Goal: Task Accomplishment & Management: Manage account settings

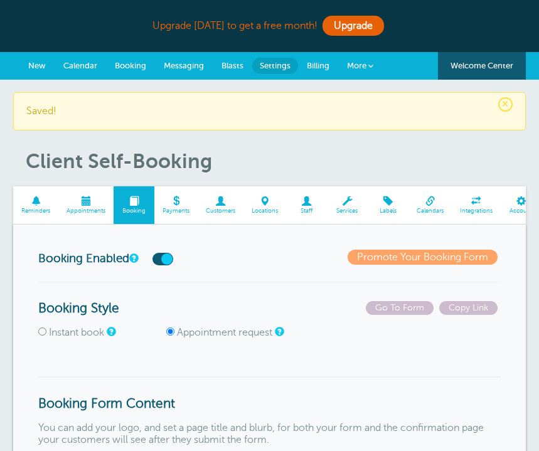
select select"] "8.75"
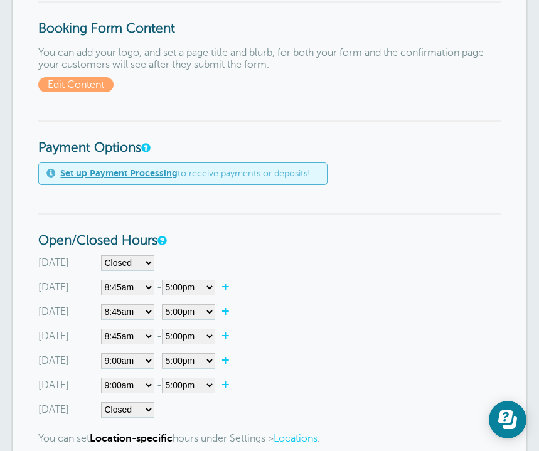
scroll to position [377, 0]
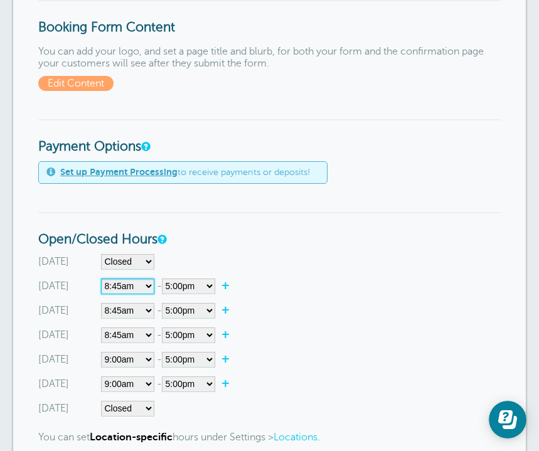
select select"] "8"
select select"] "13"
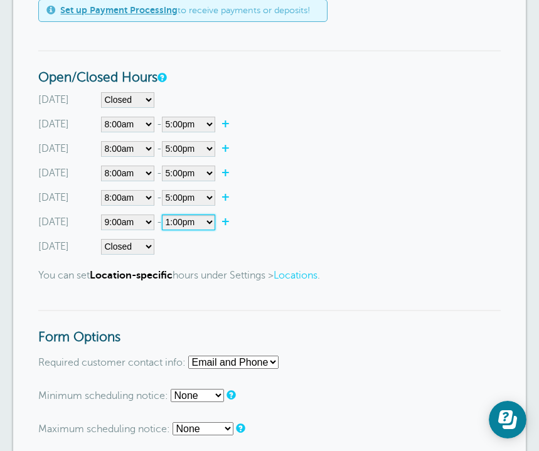
scroll to position [539, 0]
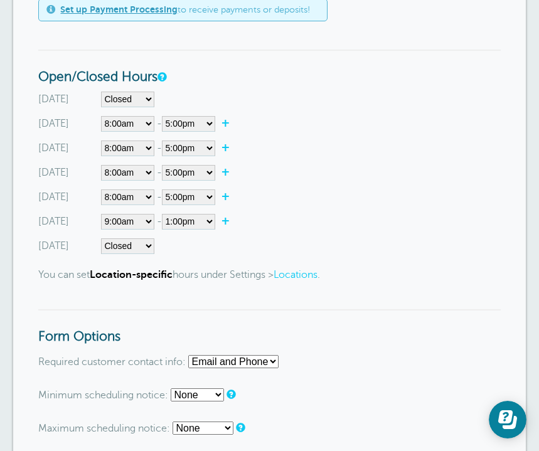
click at [303, 271] on link "Locations" at bounding box center [296, 274] width 44 height 11
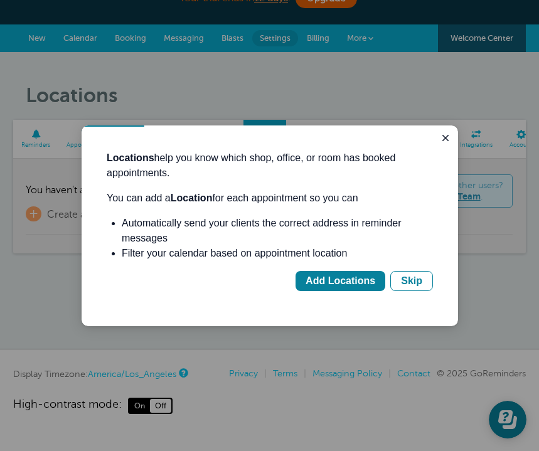
scroll to position [27, 0]
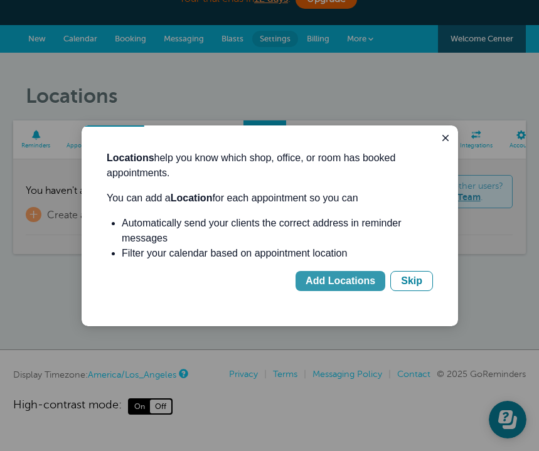
click at [349, 280] on div "Add Locations" at bounding box center [341, 281] width 70 height 15
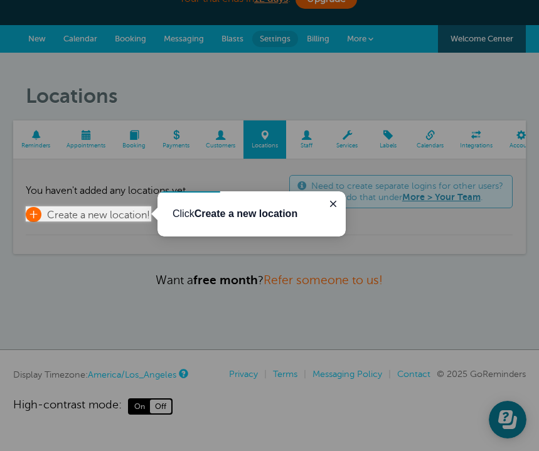
click at [102, 210] on span "Create a new location!" at bounding box center [98, 215] width 103 height 11
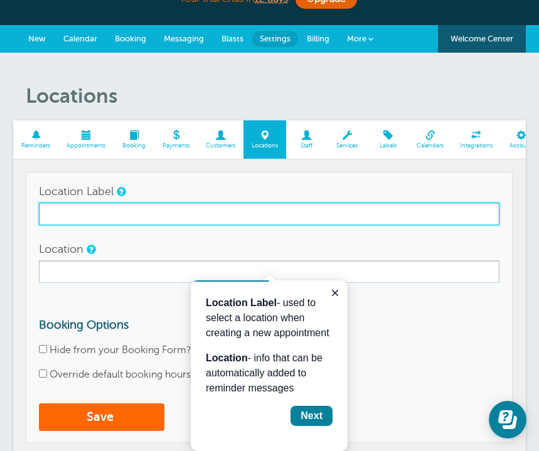
click at [282, 213] on input "Location Label" at bounding box center [269, 214] width 460 height 23
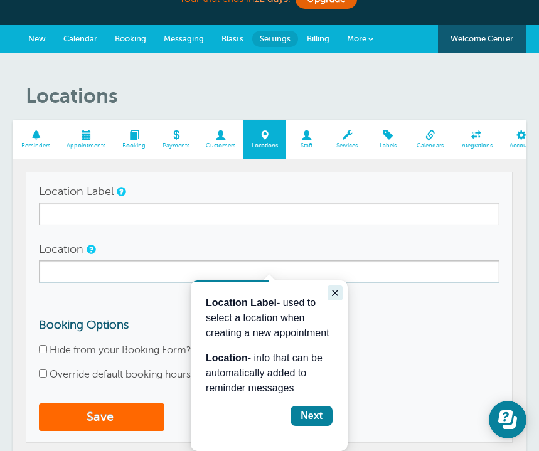
click at [336, 293] on icon "Close guide" at bounding box center [335, 293] width 10 height 10
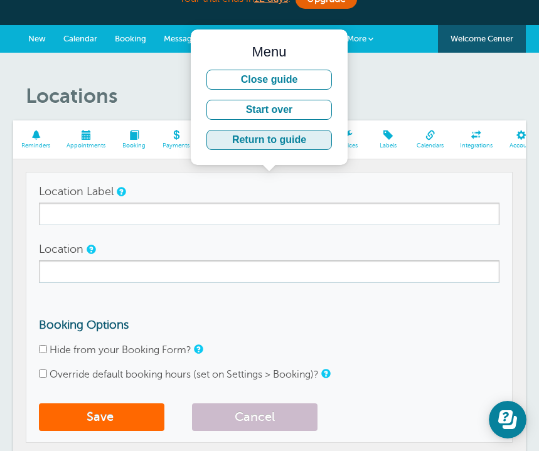
click at [303, 136] on button "Return to guide" at bounding box center [270, 140] width 126 height 20
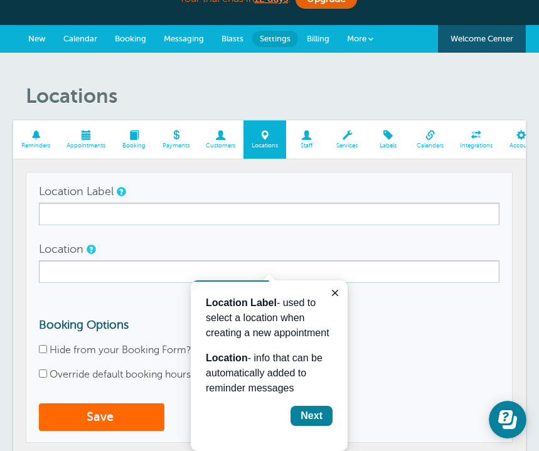
click at [92, 138] on span at bounding box center [85, 135] width 55 height 9
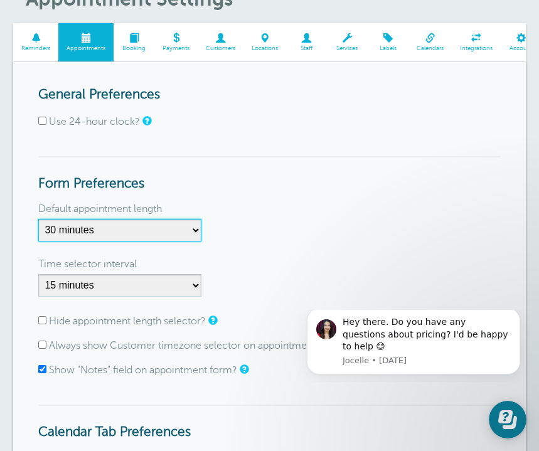
select select "50"
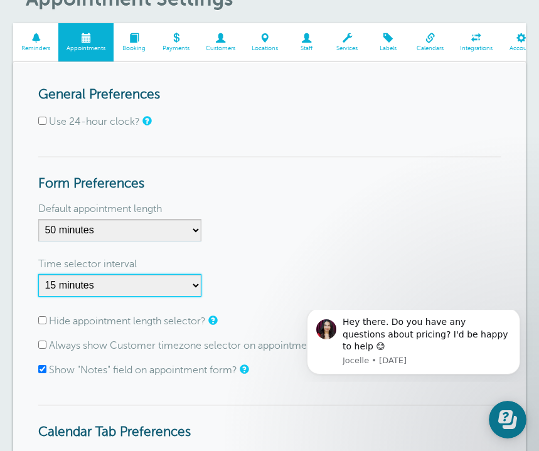
select select "20"
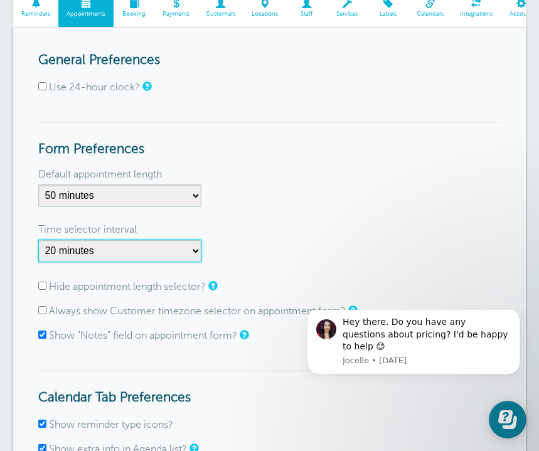
scroll to position [163, 0]
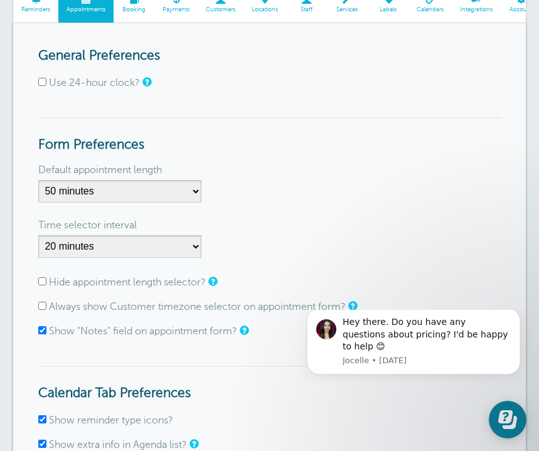
click at [100, 282] on label "Hide appointment length selector?" at bounding box center [127, 282] width 157 height 11
click at [46, 282] on input "Hide appointment length selector?" at bounding box center [42, 281] width 8 height 8
checkbox input "true"
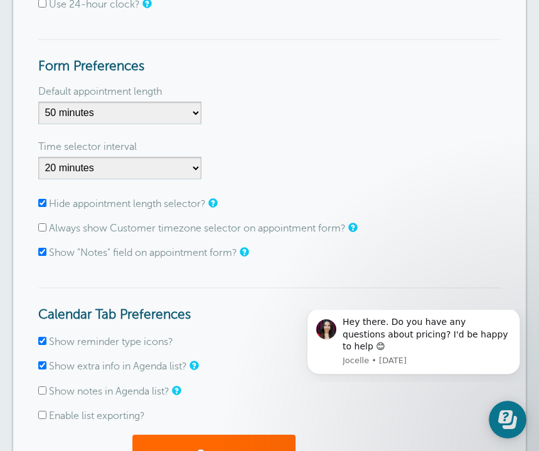
scroll to position [243, 0]
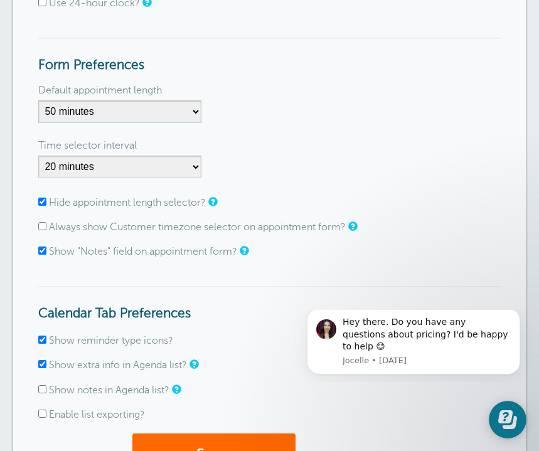
click at [126, 228] on label "Always show Customer timezone selector on appointment form?" at bounding box center [197, 227] width 297 height 11
click at [46, 228] on input "Always show Customer timezone selector on appointment form?" at bounding box center [42, 226] width 8 height 8
checkbox input "true"
click at [120, 256] on form "General Preferences Use 24-hour clock? Form Preferences Default appointment len…" at bounding box center [269, 229] width 462 height 521
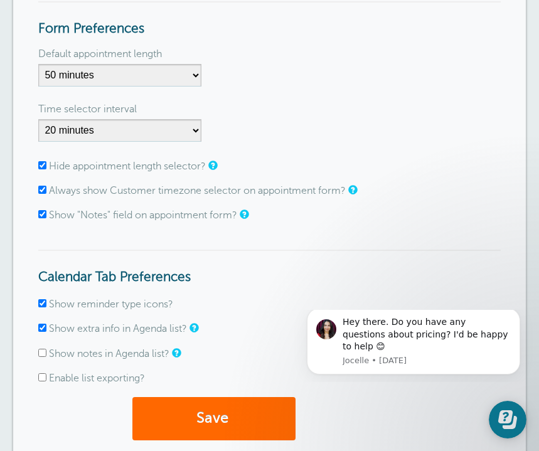
scroll to position [287, 0]
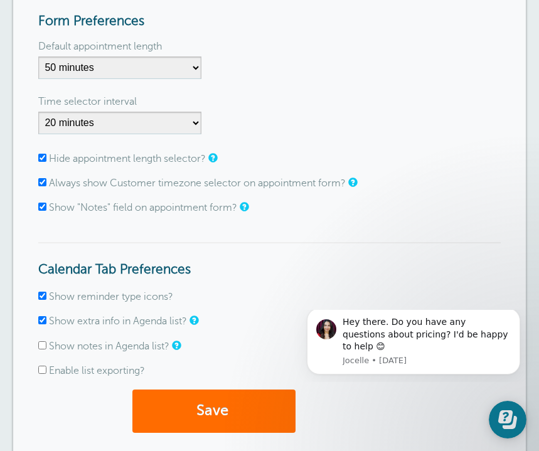
click at [180, 402] on button "Save" at bounding box center [213, 411] width 163 height 43
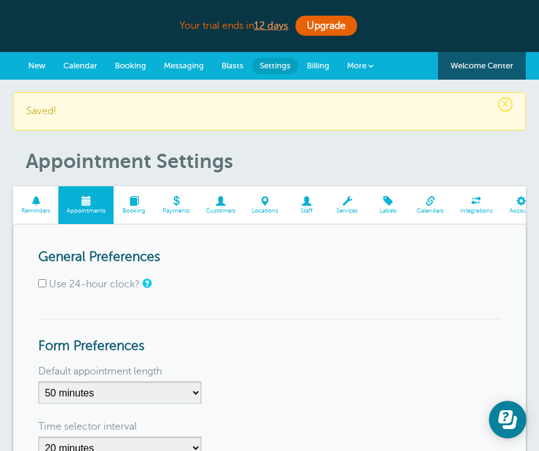
click at [131, 208] on span "Booking" at bounding box center [134, 212] width 28 height 8
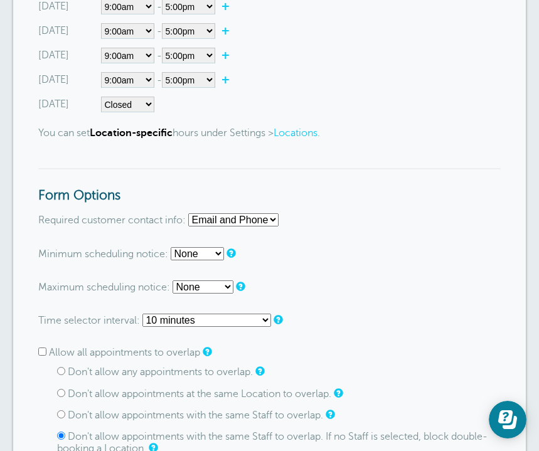
scroll to position [665, 0]
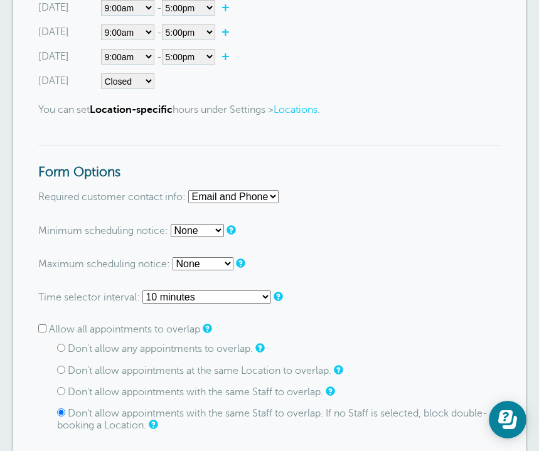
click at [318, 307] on form "Go To Form Copy Link Booking Style Instant book Appointment request Instant-boo…" at bounding box center [269, 369] width 462 height 1542
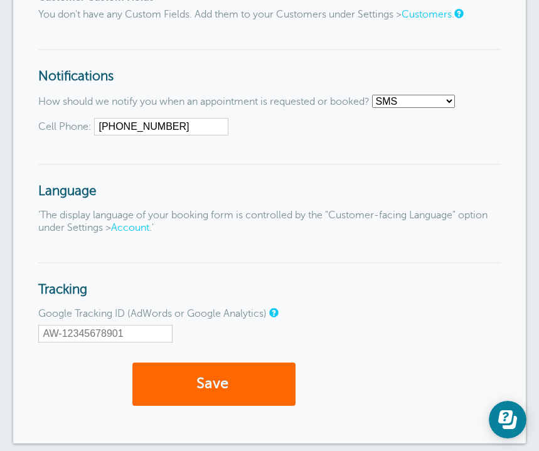
scroll to position [1398, 0]
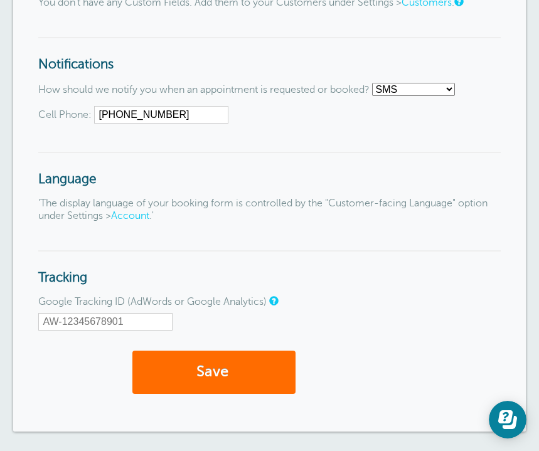
click at [180, 359] on button "Save" at bounding box center [213, 372] width 163 height 43
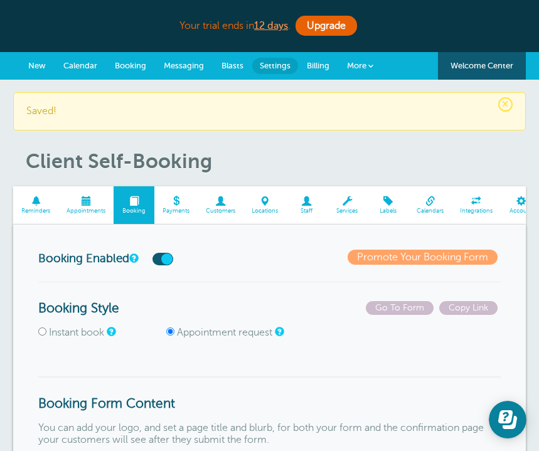
click at [77, 211] on span "Appointments" at bounding box center [86, 212] width 43 height 8
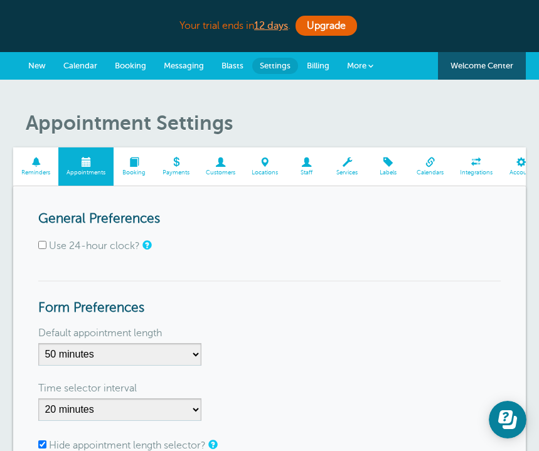
click at [134, 165] on span at bounding box center [134, 162] width 41 height 9
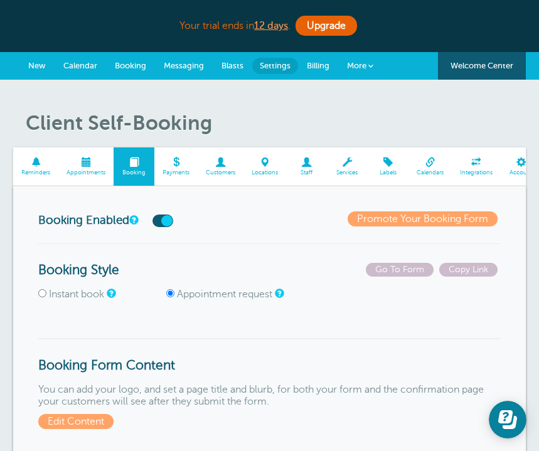
click at [87, 65] on span "Calendar" at bounding box center [80, 65] width 34 height 9
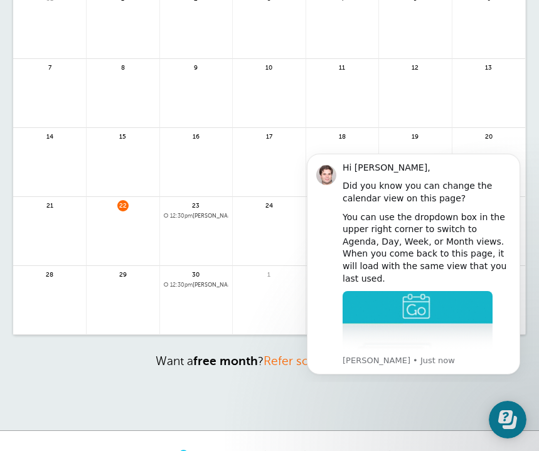
click at [207, 215] on span "12:30pm John Appleseed | Weekly" at bounding box center [196, 216] width 65 height 7
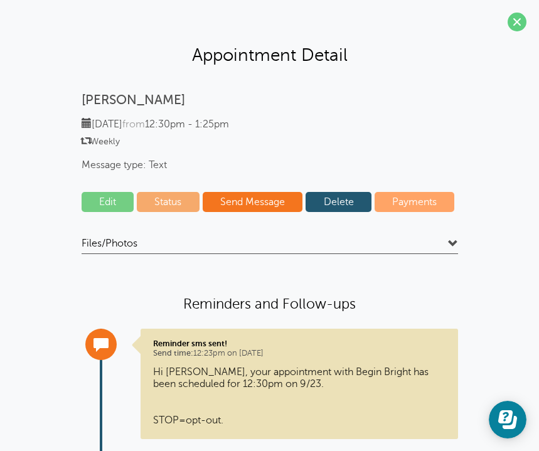
click at [338, 196] on link "Delete" at bounding box center [339, 202] width 66 height 20
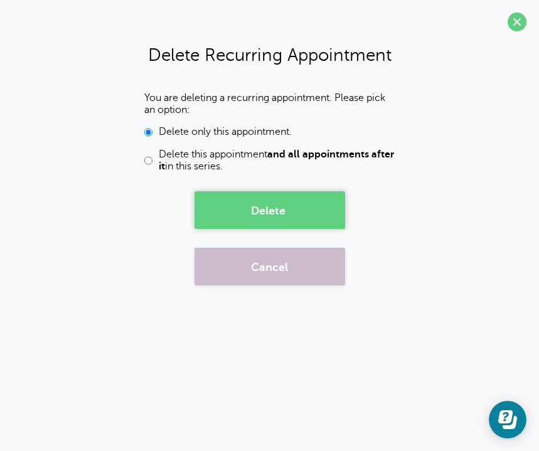
click at [264, 206] on button "Delete" at bounding box center [270, 210] width 151 height 38
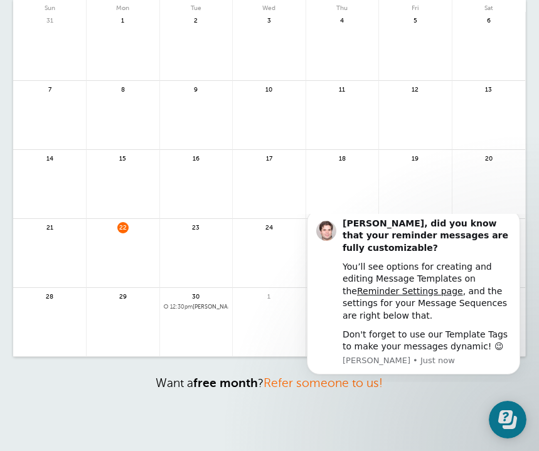
click at [193, 308] on span "12:30pm" at bounding box center [181, 307] width 23 height 6
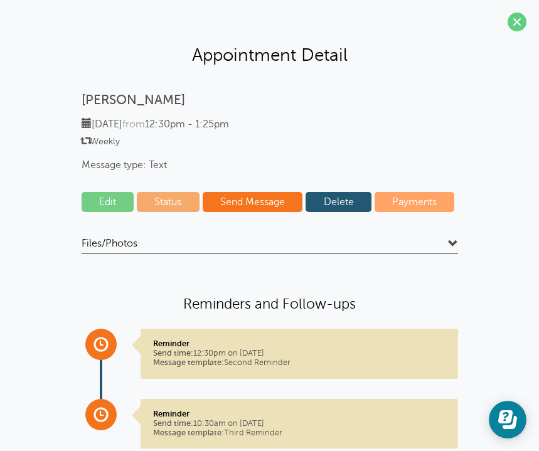
click at [337, 195] on link "Delete" at bounding box center [339, 202] width 66 height 20
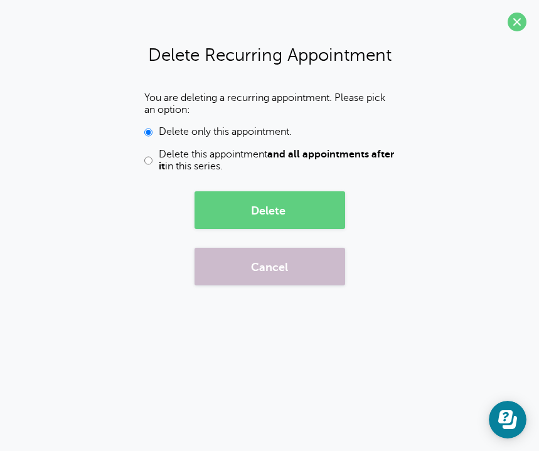
click at [232, 147] on div "You are deleting a recurring appointment. Please pick an option: Delete only th…" at bounding box center [269, 132] width 251 height 80
click at [209, 156] on span "Delete this appointment and all appointments after it in this series." at bounding box center [277, 161] width 237 height 24
click at [153, 156] on input "Delete this appointment and all appointments after it in this series." at bounding box center [148, 161] width 8 height 24
radio input "true"
click at [242, 213] on button "Delete" at bounding box center [270, 210] width 151 height 38
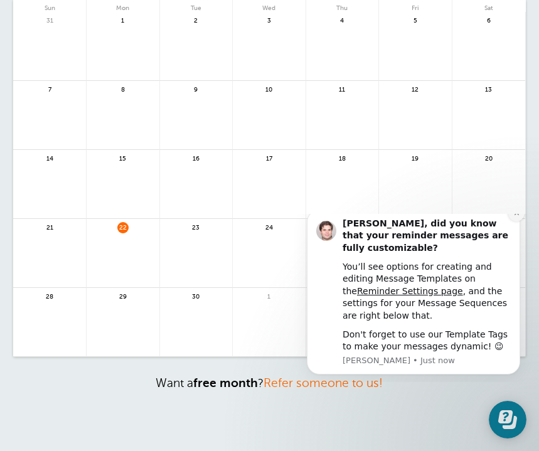
click at [513, 222] on button "Dismiss notification" at bounding box center [516, 213] width 16 height 16
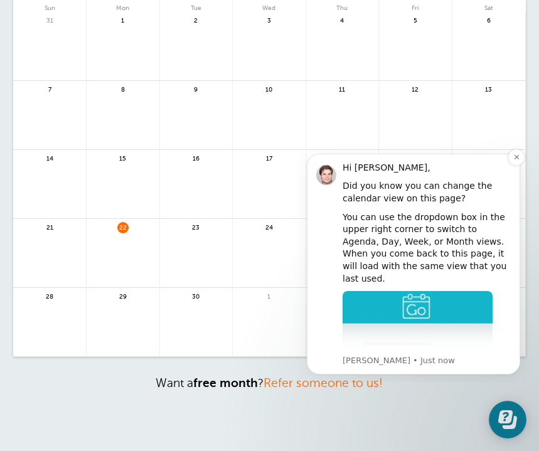
click at [507, 166] on div "Hi Anna," at bounding box center [427, 168] width 168 height 13
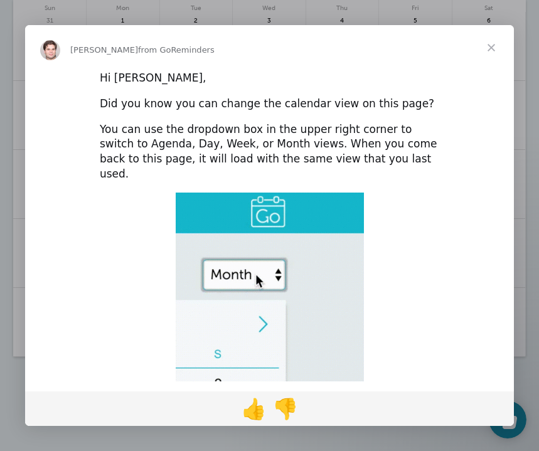
scroll to position [0, 0]
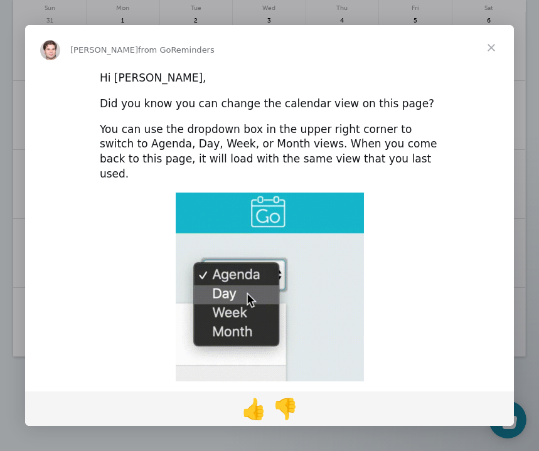
click at [491, 45] on span "Close" at bounding box center [491, 47] width 45 height 45
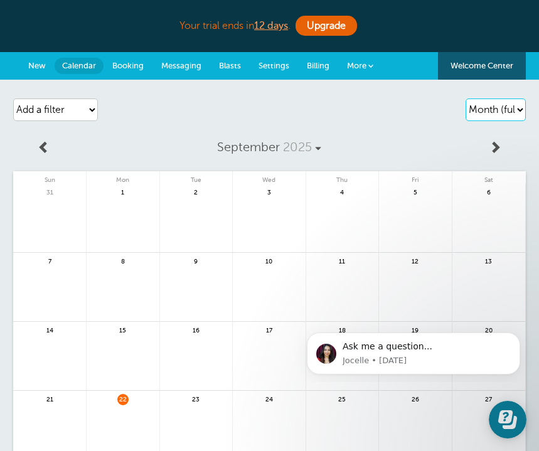
select select "week"
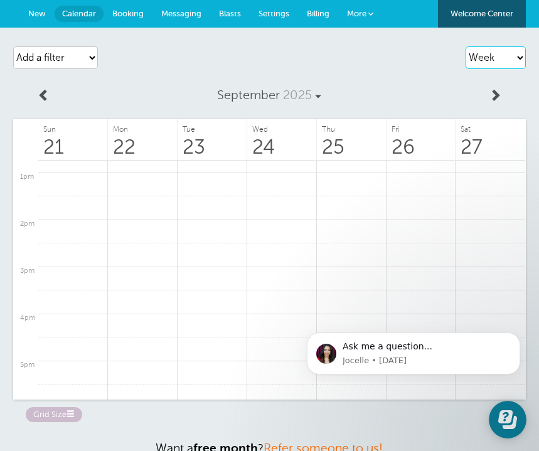
scroll to position [46, 0]
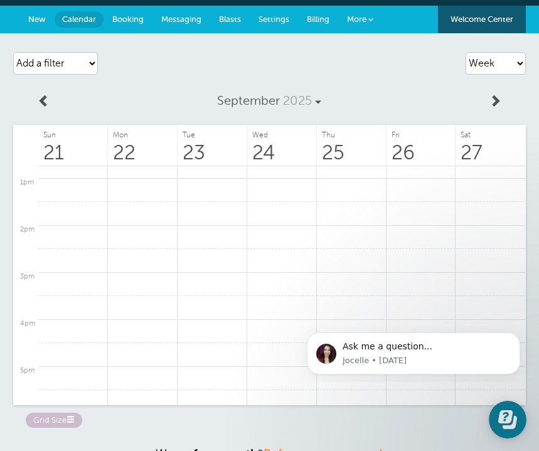
click at [60, 421] on link "Grid Size" at bounding box center [54, 419] width 56 height 13
click at [53, 417] on label "Small" at bounding box center [45, 420] width 38 height 14
click at [0, 0] on input "Small" at bounding box center [0, 0] width 0 height 0
click at [135, 19] on span "Booking" at bounding box center [127, 18] width 31 height 9
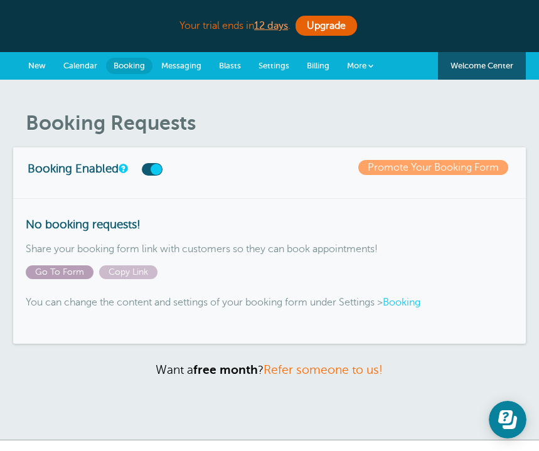
click at [73, 276] on span "Go To Form" at bounding box center [60, 273] width 68 height 14
click at [281, 63] on span "Settings" at bounding box center [274, 65] width 31 height 9
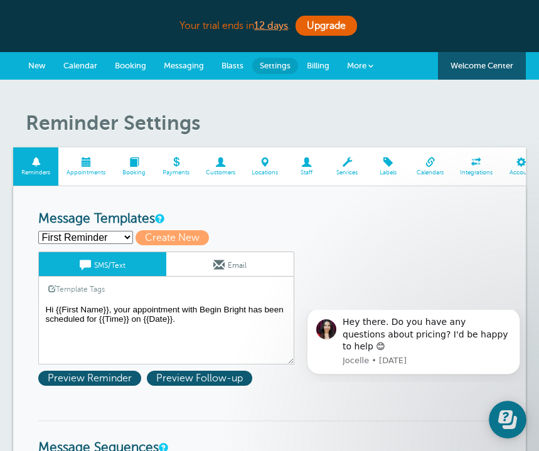
click at [95, 175] on span "Appointments" at bounding box center [86, 173] width 43 height 8
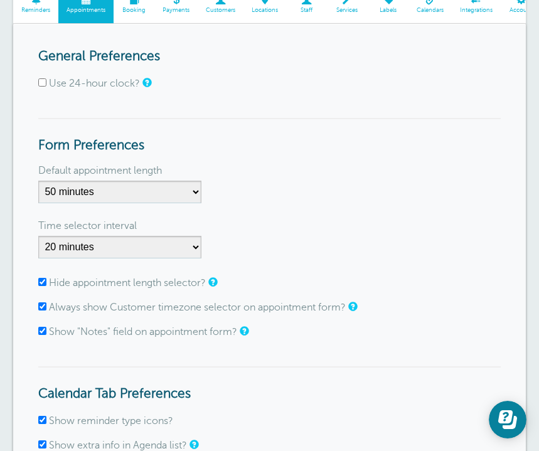
scroll to position [166, 0]
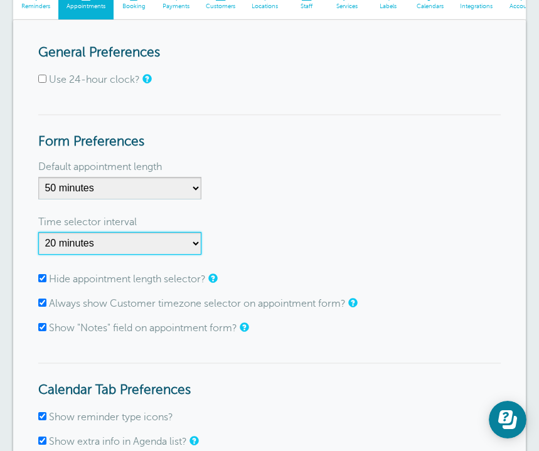
select select "60"
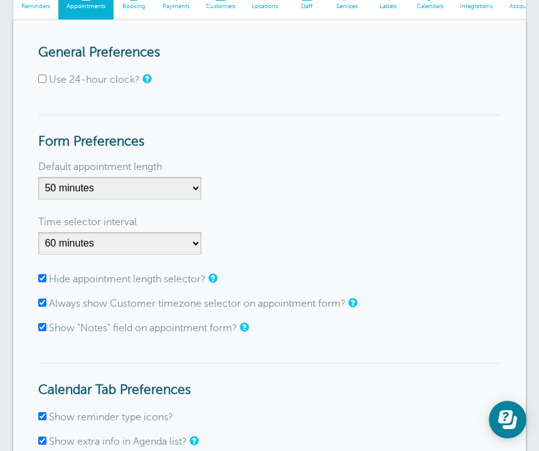
click at [227, 239] on div "Time selector interval 1 minute 5 minutes 10 minutes 15 minutes 20 minutes 30 m…" at bounding box center [269, 239] width 462 height 43
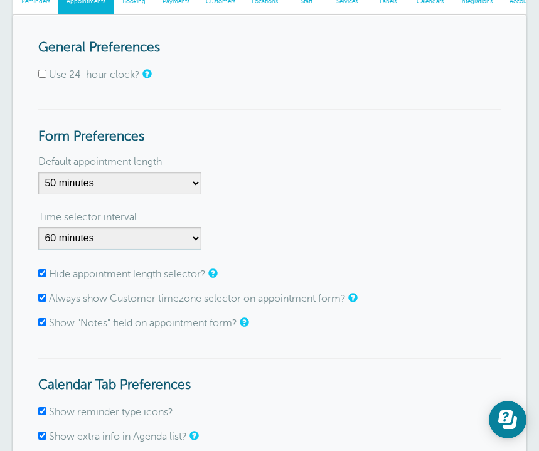
scroll to position [170, 0]
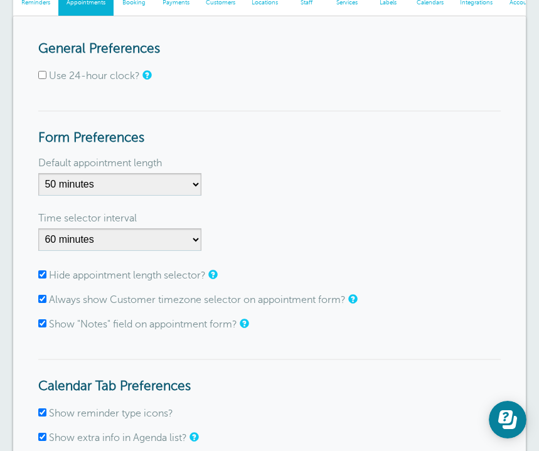
click at [230, 190] on div "Default appointment length 5 minutes 10 minutes 15 minutes 20 minutes 25 minute…" at bounding box center [269, 180] width 462 height 43
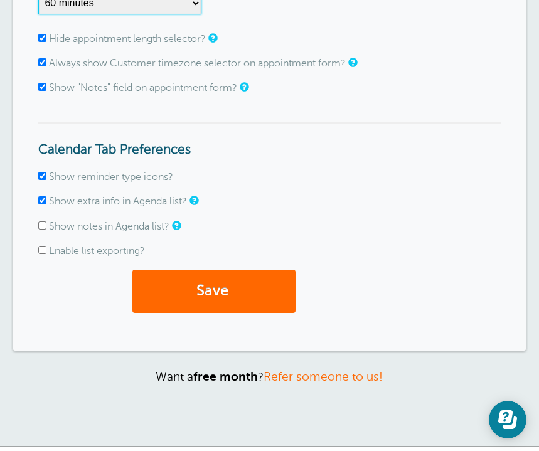
scroll to position [411, 0]
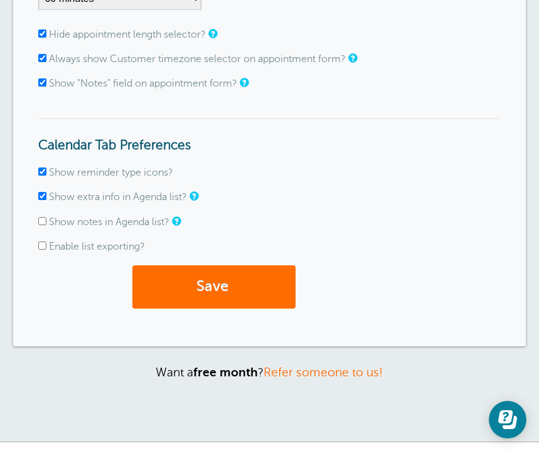
click at [171, 275] on button "Save" at bounding box center [213, 287] width 163 height 43
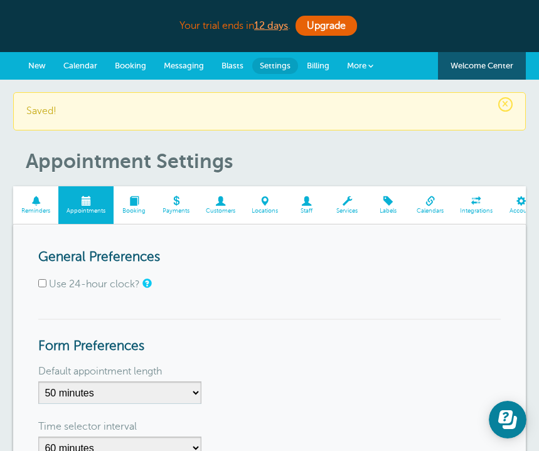
click at [139, 205] on span at bounding box center [134, 200] width 41 height 9
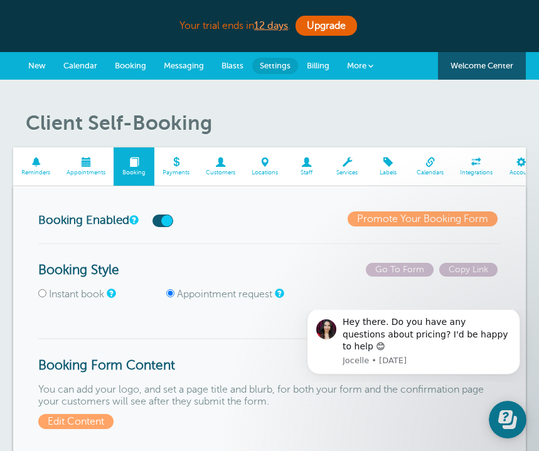
click at [340, 266] on h3 "Booking Style" at bounding box center [269, 271] width 462 height 16
click at [514, 316] on icon "Dismiss notification" at bounding box center [516, 312] width 7 height 7
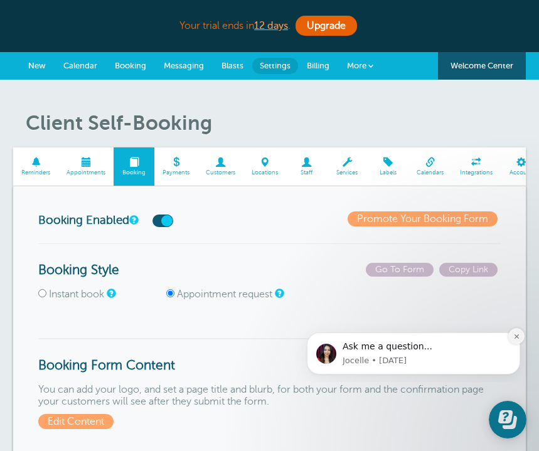
click at [513, 338] on icon "Dismiss notification" at bounding box center [516, 336] width 7 height 7
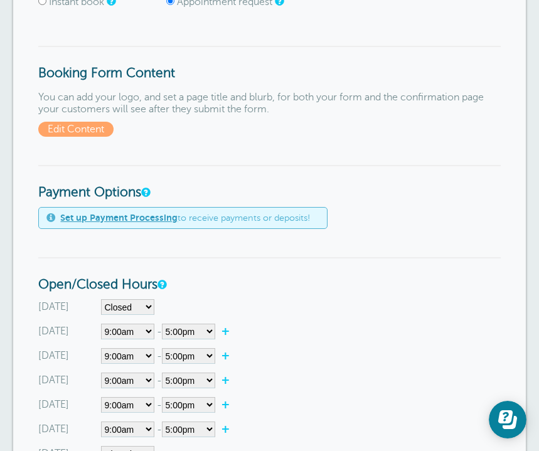
scroll to position [424, 0]
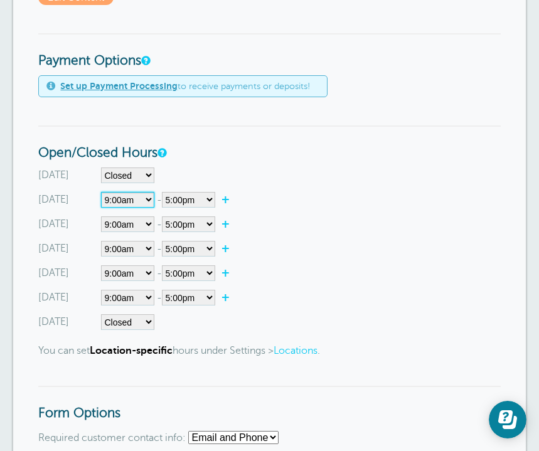
select select"] "8"
select select"] "13"
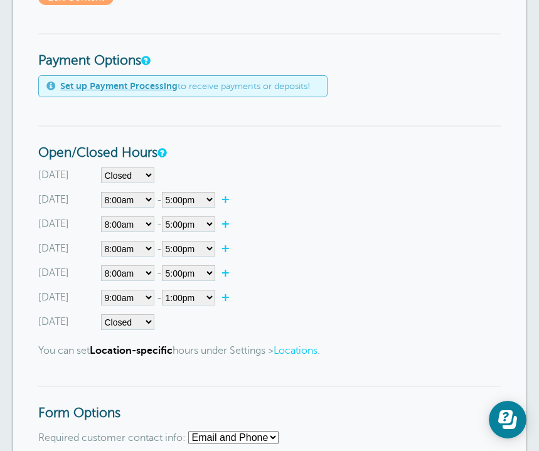
click at [282, 185] on div "Sunday Closed 12:00am 12:15am 12:30am 12:45am 1:00am 1:15am 1:30am 1:45am 2:00a…" at bounding box center [269, 249] width 462 height 163
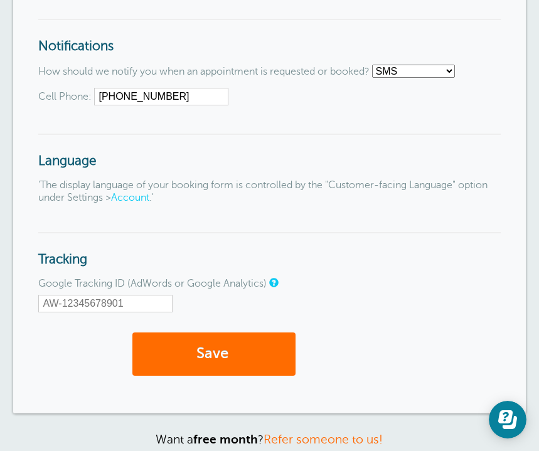
scroll to position [1417, 0]
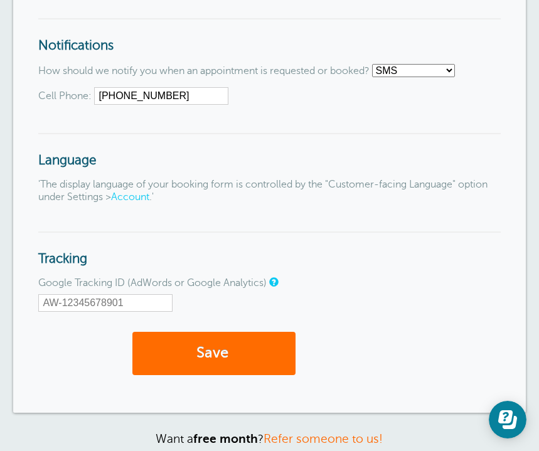
click at [195, 346] on button "Save" at bounding box center [213, 353] width 163 height 43
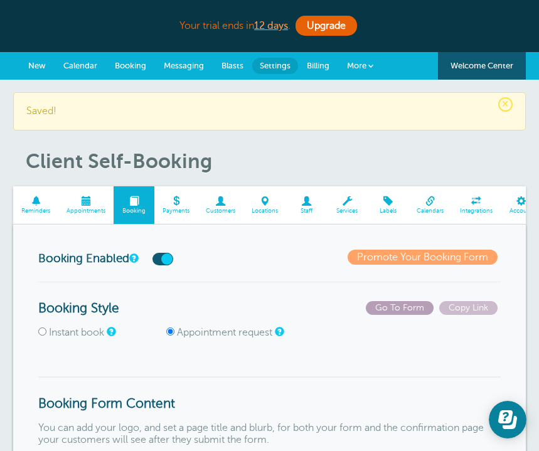
click at [417, 307] on span "Go To Form" at bounding box center [400, 308] width 68 height 14
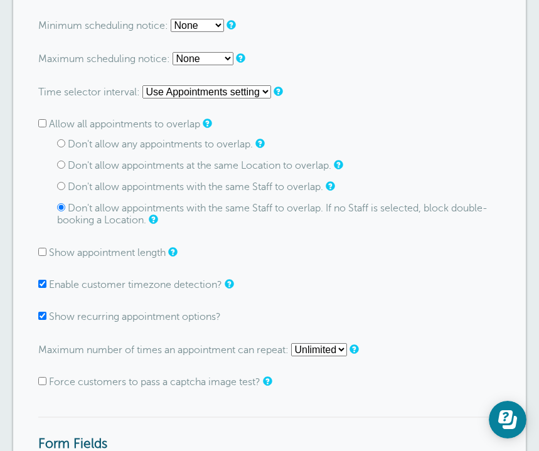
scroll to position [911, 0]
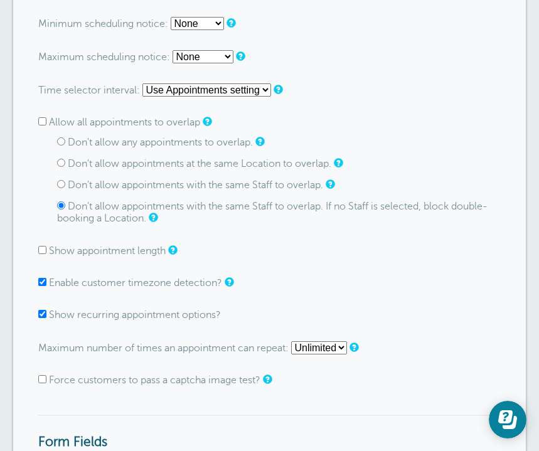
select select "75"
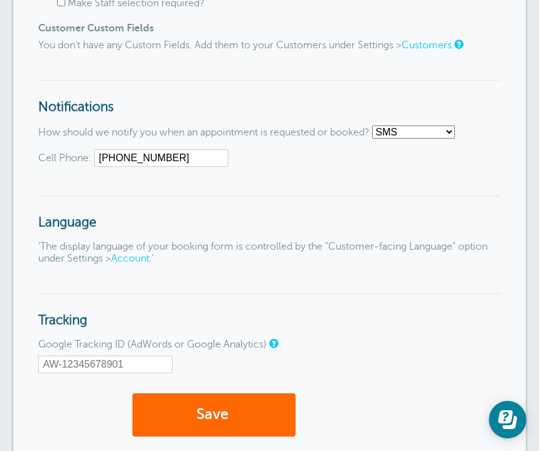
scroll to position [1397, 0]
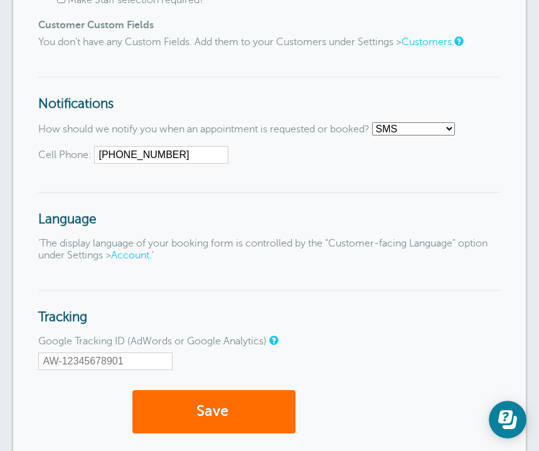
click at [188, 409] on button "Save" at bounding box center [213, 411] width 163 height 43
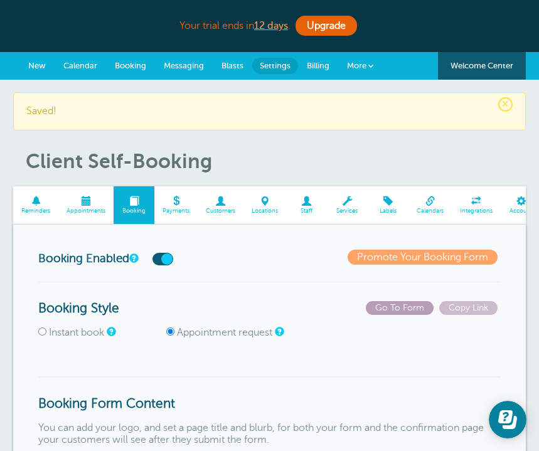
click at [419, 306] on span "Go To Form" at bounding box center [400, 308] width 68 height 14
click at [88, 201] on span at bounding box center [85, 200] width 55 height 9
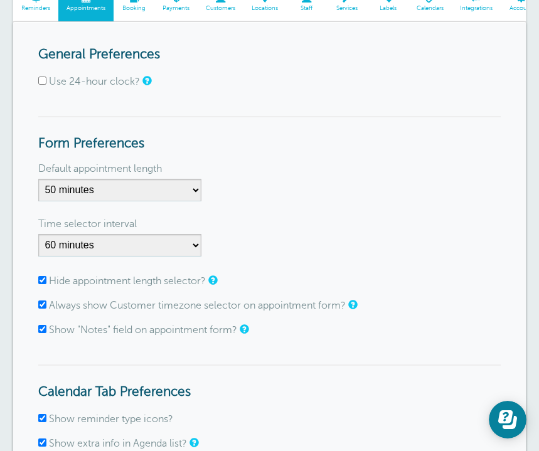
scroll to position [169, 0]
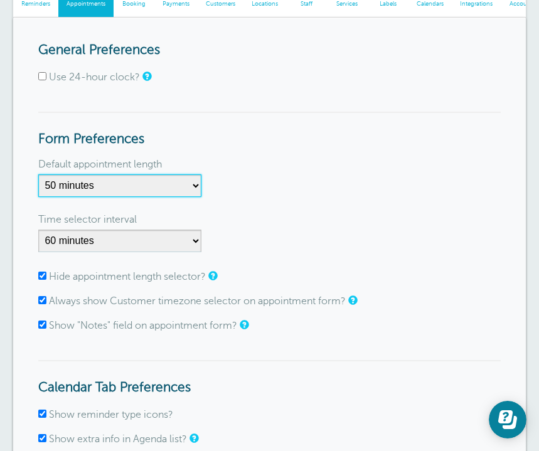
select select "60"
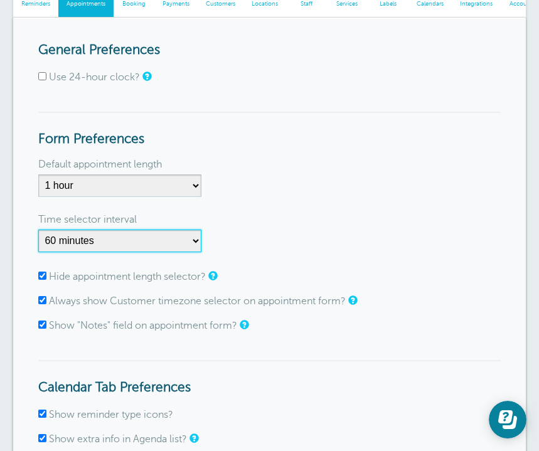
select select "10"
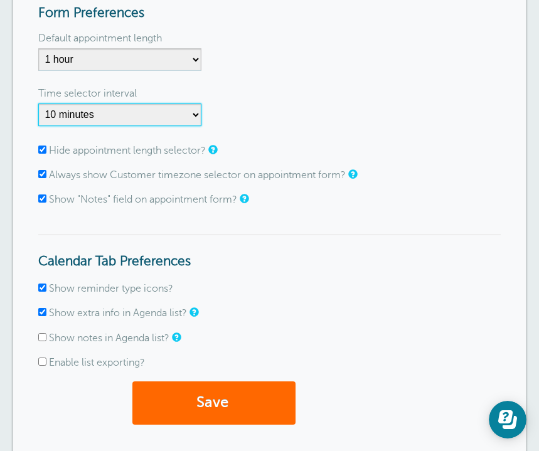
scroll to position [309, 0]
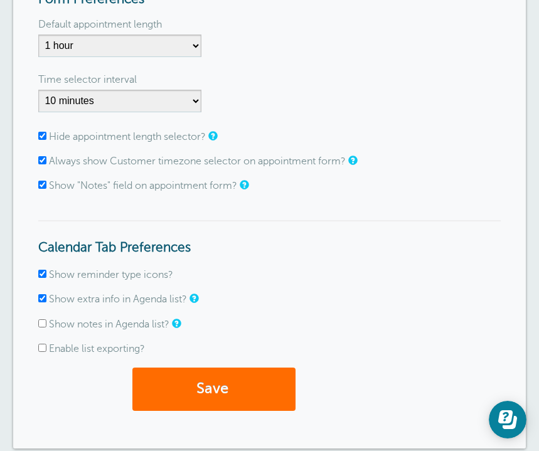
click at [171, 382] on button "Save" at bounding box center [213, 389] width 163 height 43
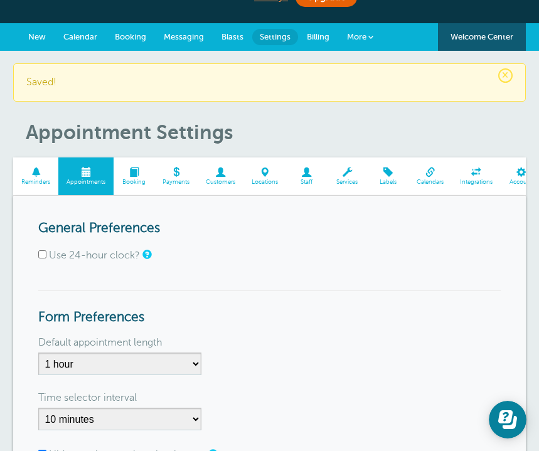
click at [140, 171] on span at bounding box center [134, 172] width 41 height 9
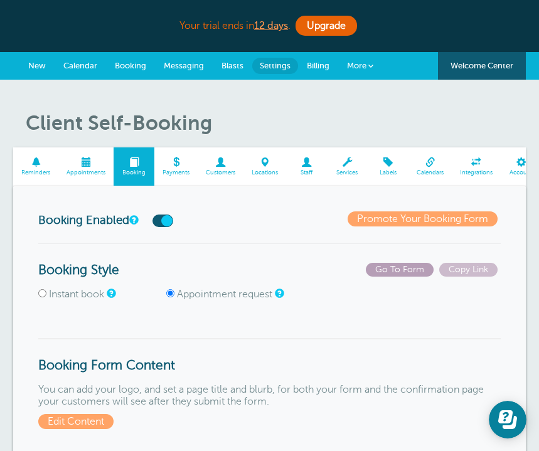
click at [405, 268] on span "Go To Form" at bounding box center [400, 270] width 68 height 14
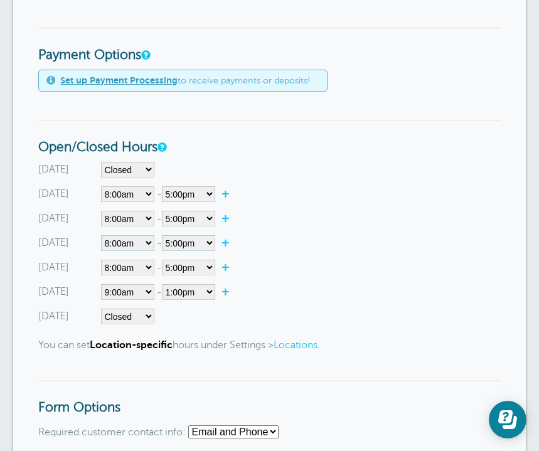
scroll to position [434, 0]
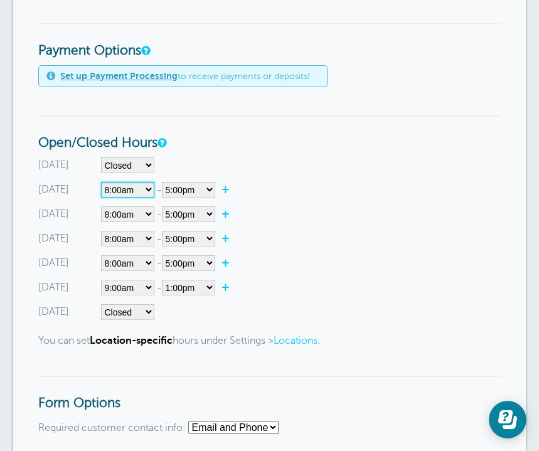
select select"] "6.25"
select select"] "19.5"
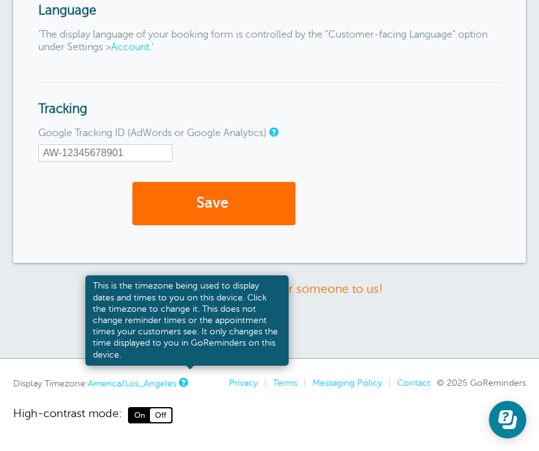
scroll to position [1567, 0]
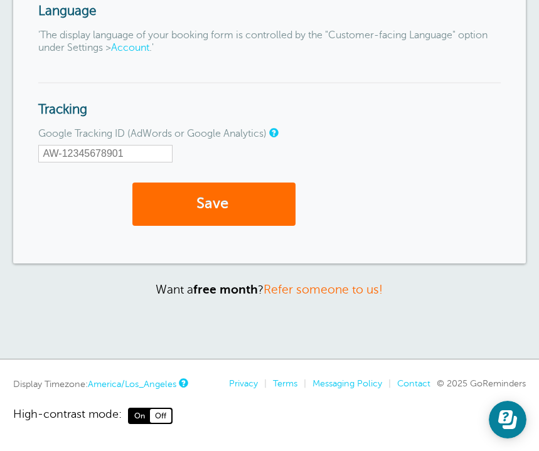
click at [223, 187] on button "Save" at bounding box center [213, 204] width 163 height 43
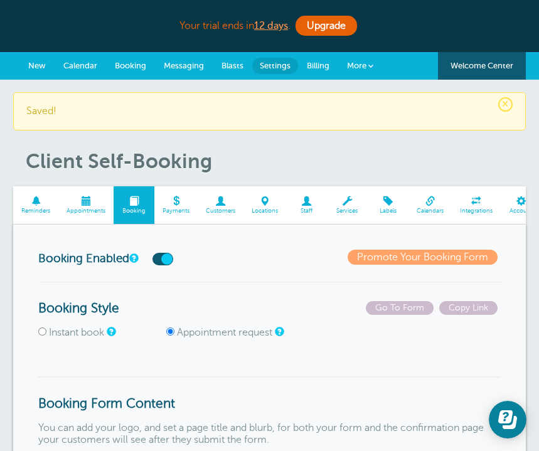
click at [82, 205] on span at bounding box center [85, 200] width 55 height 9
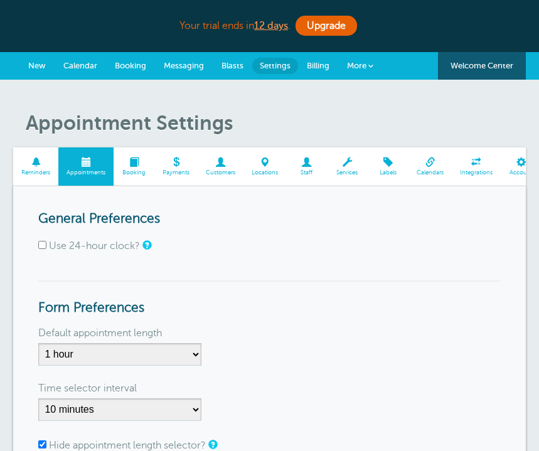
click at [308, 249] on div "Use 24-hour clock?" at bounding box center [269, 246] width 462 height 12
click at [127, 163] on span at bounding box center [134, 162] width 41 height 9
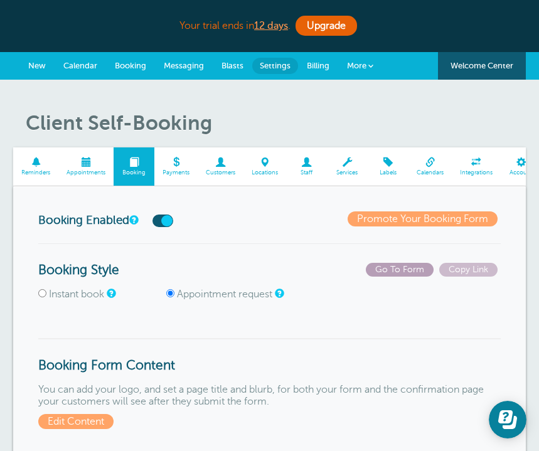
click at [417, 267] on span "Go To Form" at bounding box center [400, 270] width 68 height 14
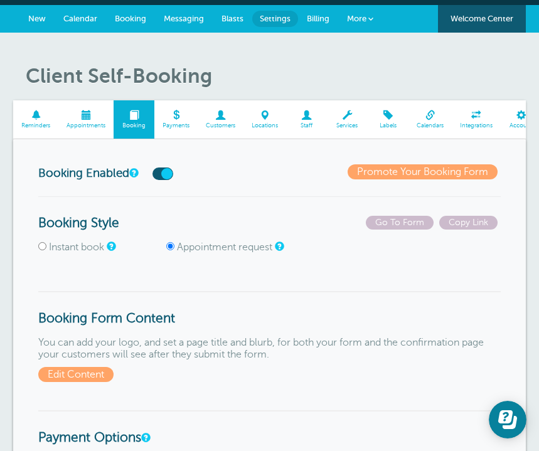
scroll to position [34, 0]
